Goal: Information Seeking & Learning: Learn about a topic

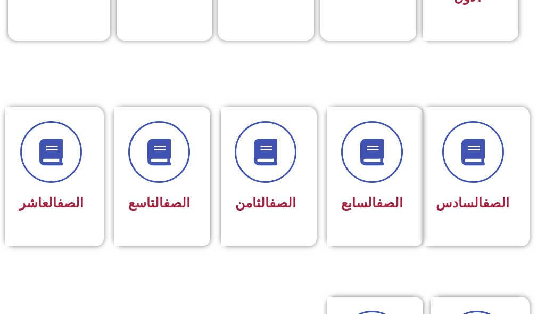
scroll to position [533, 0]
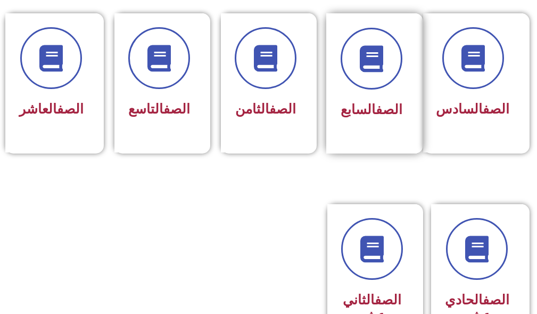
click at [385, 128] on div "الصف السابع" at bounding box center [371, 83] width 91 height 140
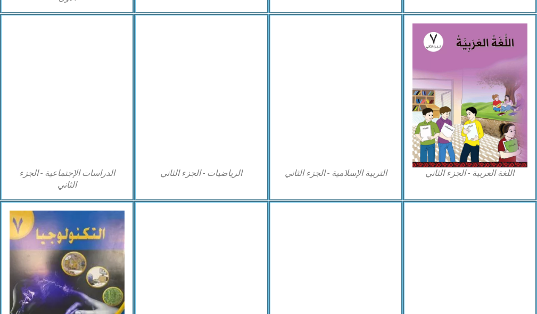
scroll to position [545, 0]
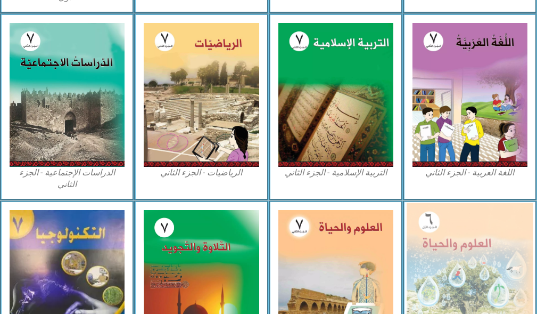
click at [511, 249] on img at bounding box center [470, 279] width 127 height 154
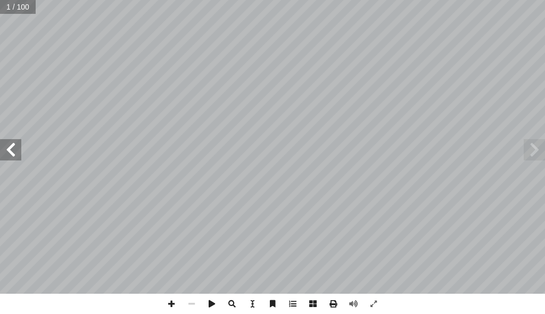
click at [5, 152] on span at bounding box center [10, 149] width 21 height 21
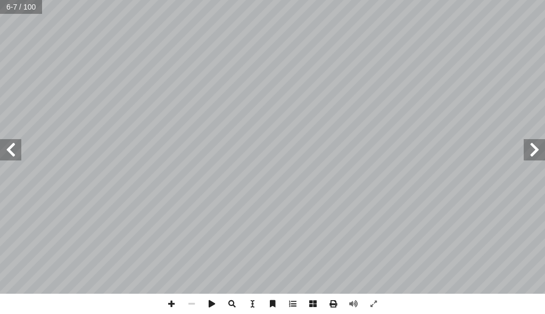
click at [5, 152] on span at bounding box center [10, 149] width 21 height 21
click at [15, 146] on span at bounding box center [10, 149] width 21 height 21
click at [17, 146] on span at bounding box center [10, 149] width 21 height 21
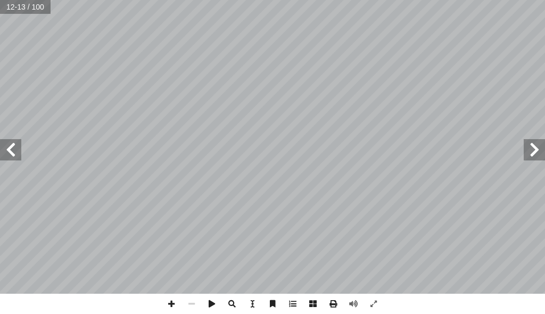
click at [17, 146] on span at bounding box center [10, 149] width 21 height 21
click at [17, 145] on span at bounding box center [10, 149] width 21 height 21
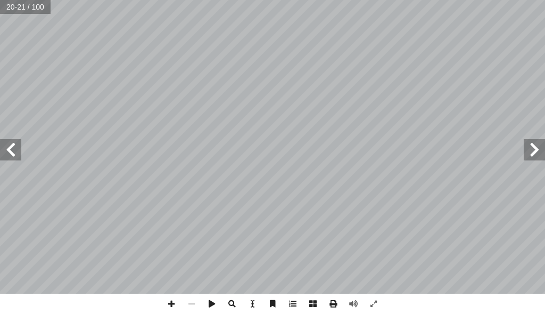
click at [541, 152] on span at bounding box center [534, 149] width 21 height 21
click at [6, 145] on span at bounding box center [10, 149] width 21 height 21
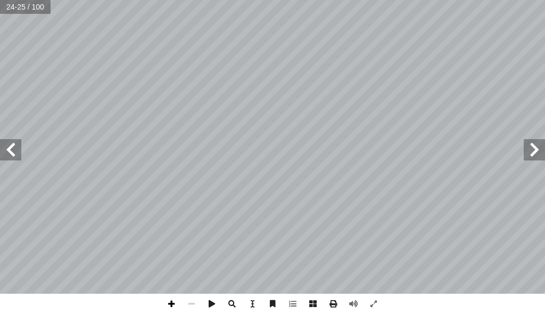
click at [166, 308] on span at bounding box center [171, 303] width 20 height 20
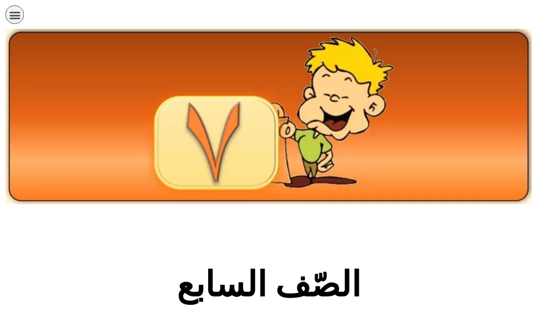
scroll to position [545, 0]
